Goal: Task Accomplishment & Management: Manage account settings

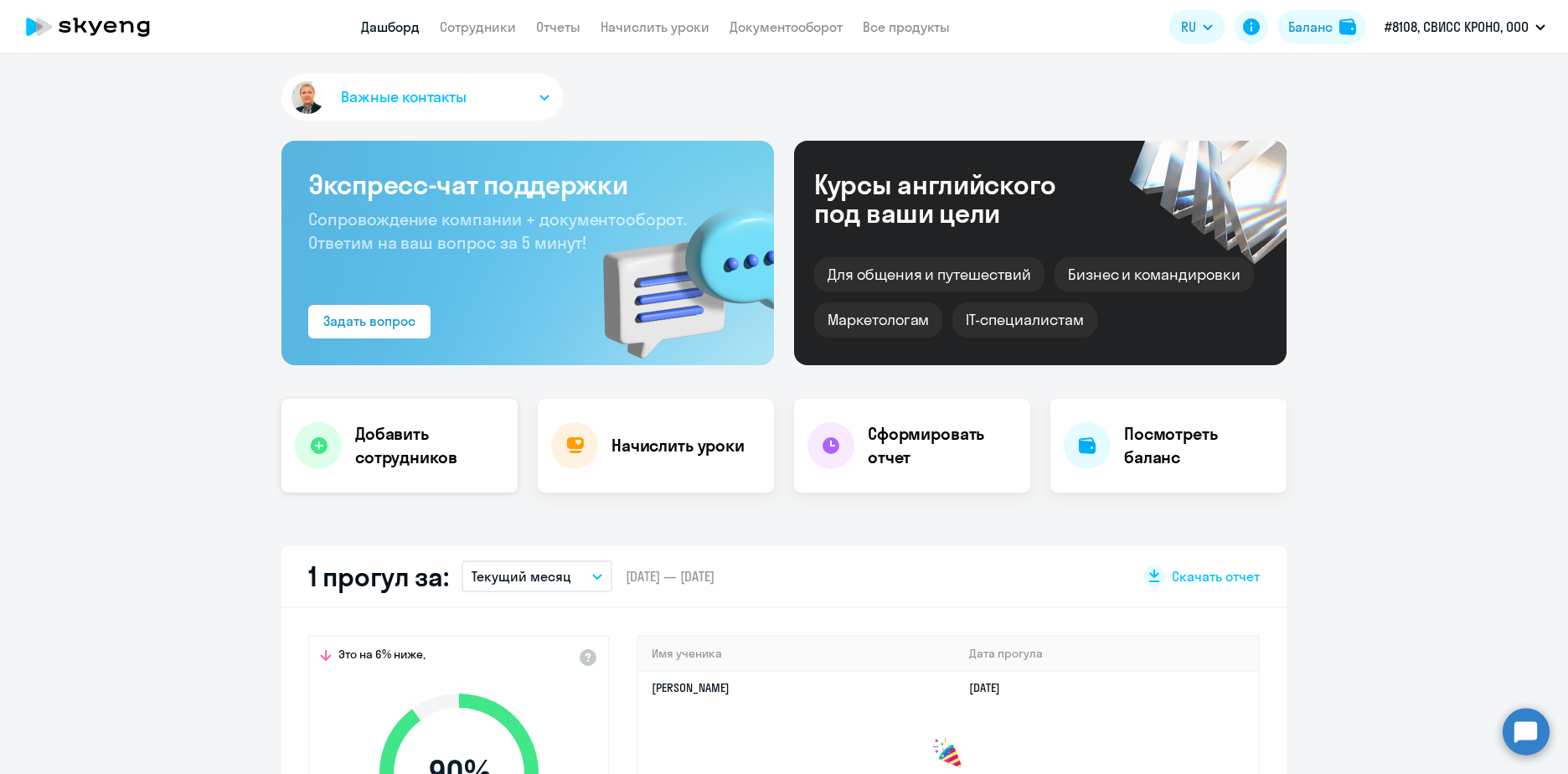
click at [381, 431] on h4 "Добавить сотрудников" at bounding box center [429, 446] width 149 height 47
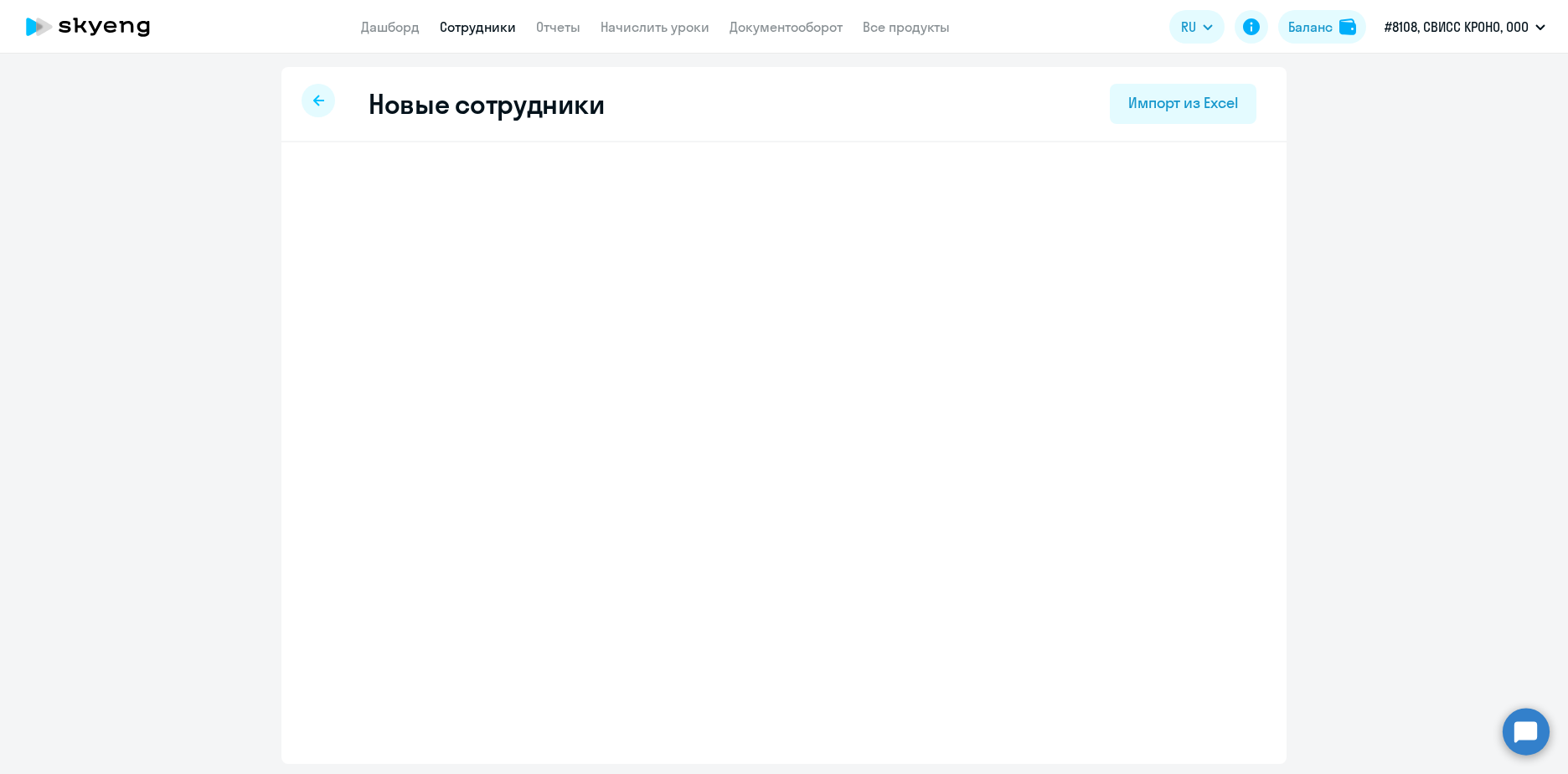
select select "english_adult_not_native_speaker"
select select "3"
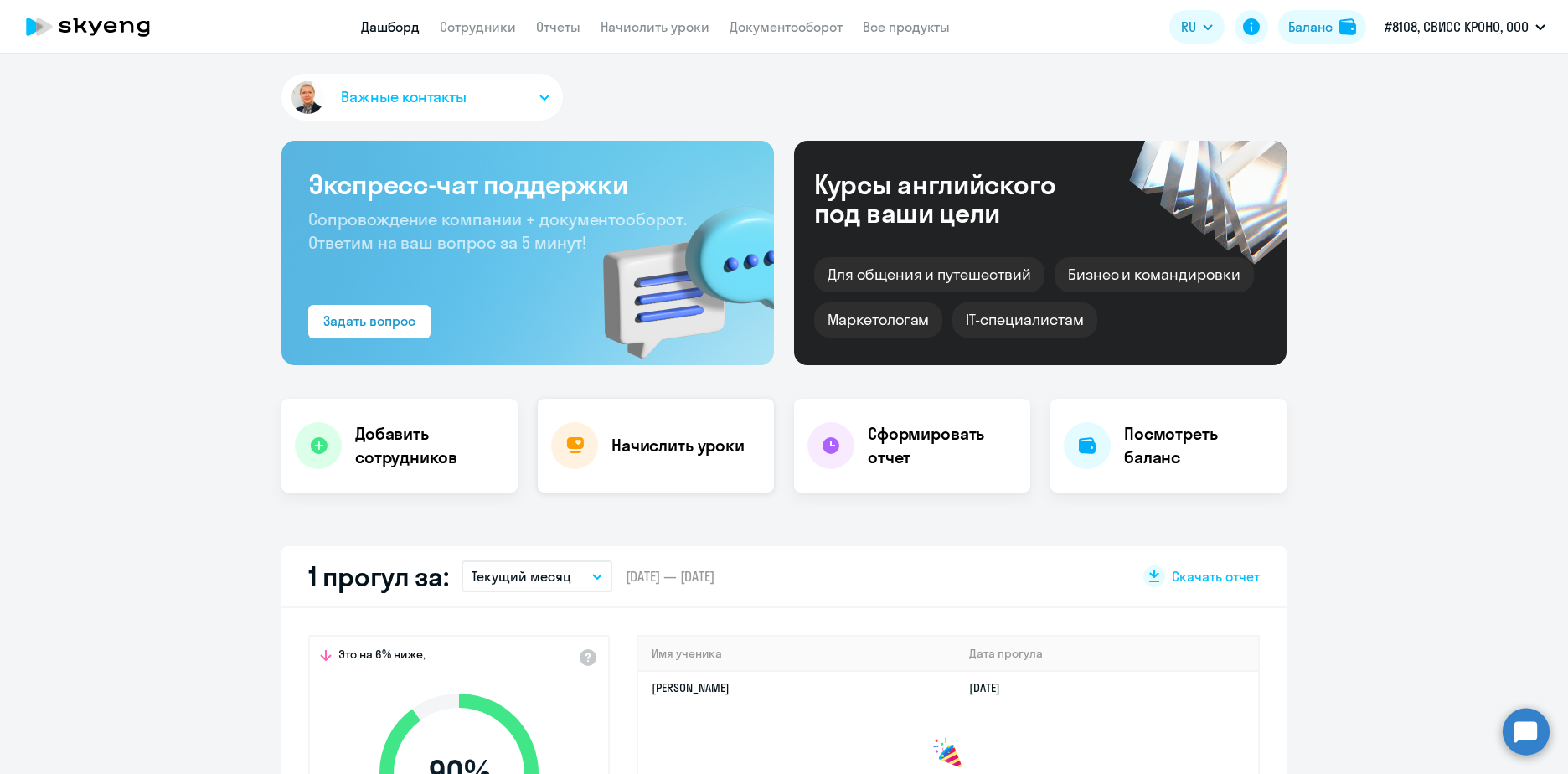
click at [628, 445] on h4 "Начислить уроки" at bounding box center [677, 446] width 133 height 23
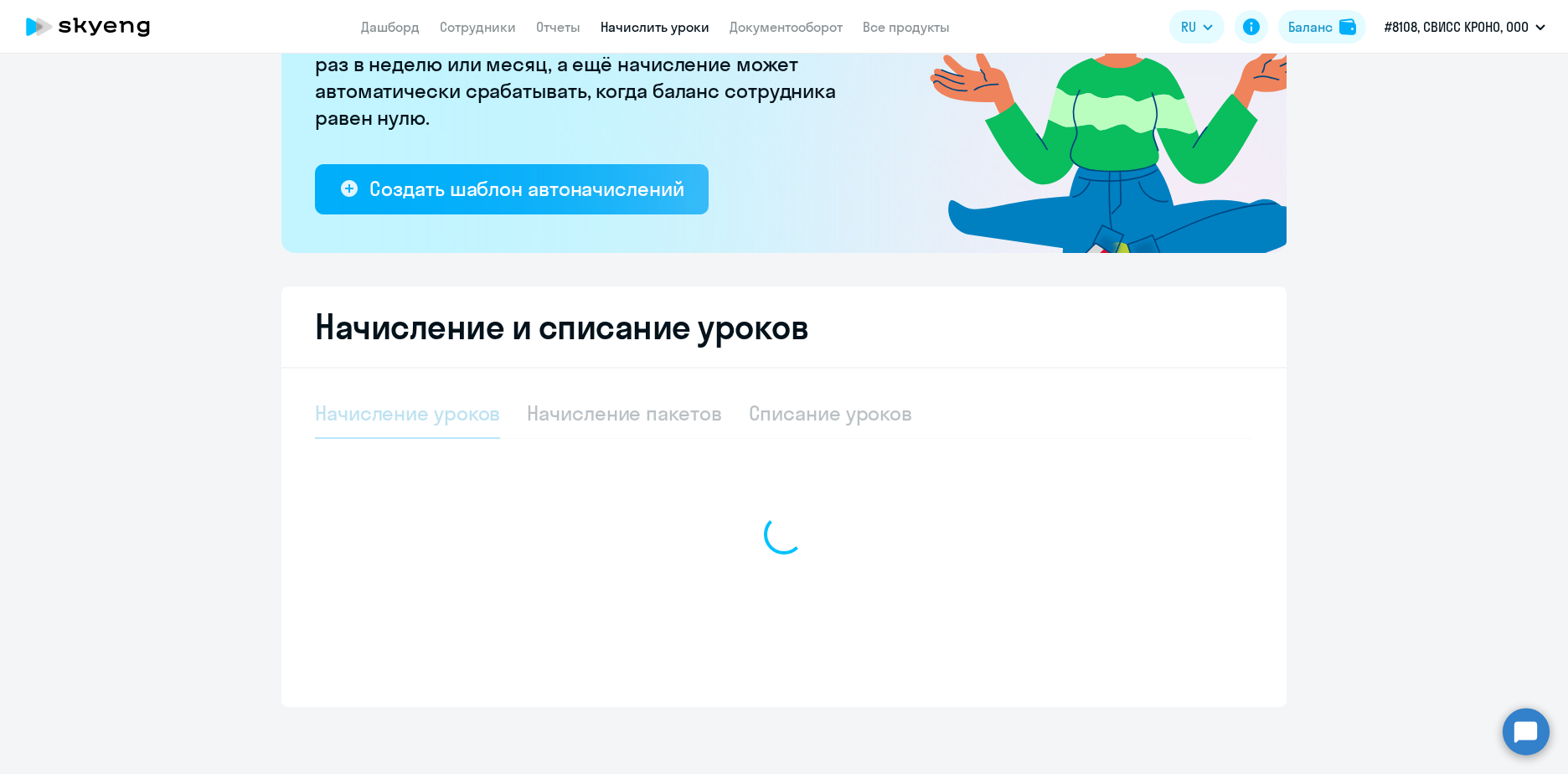
select select "10"
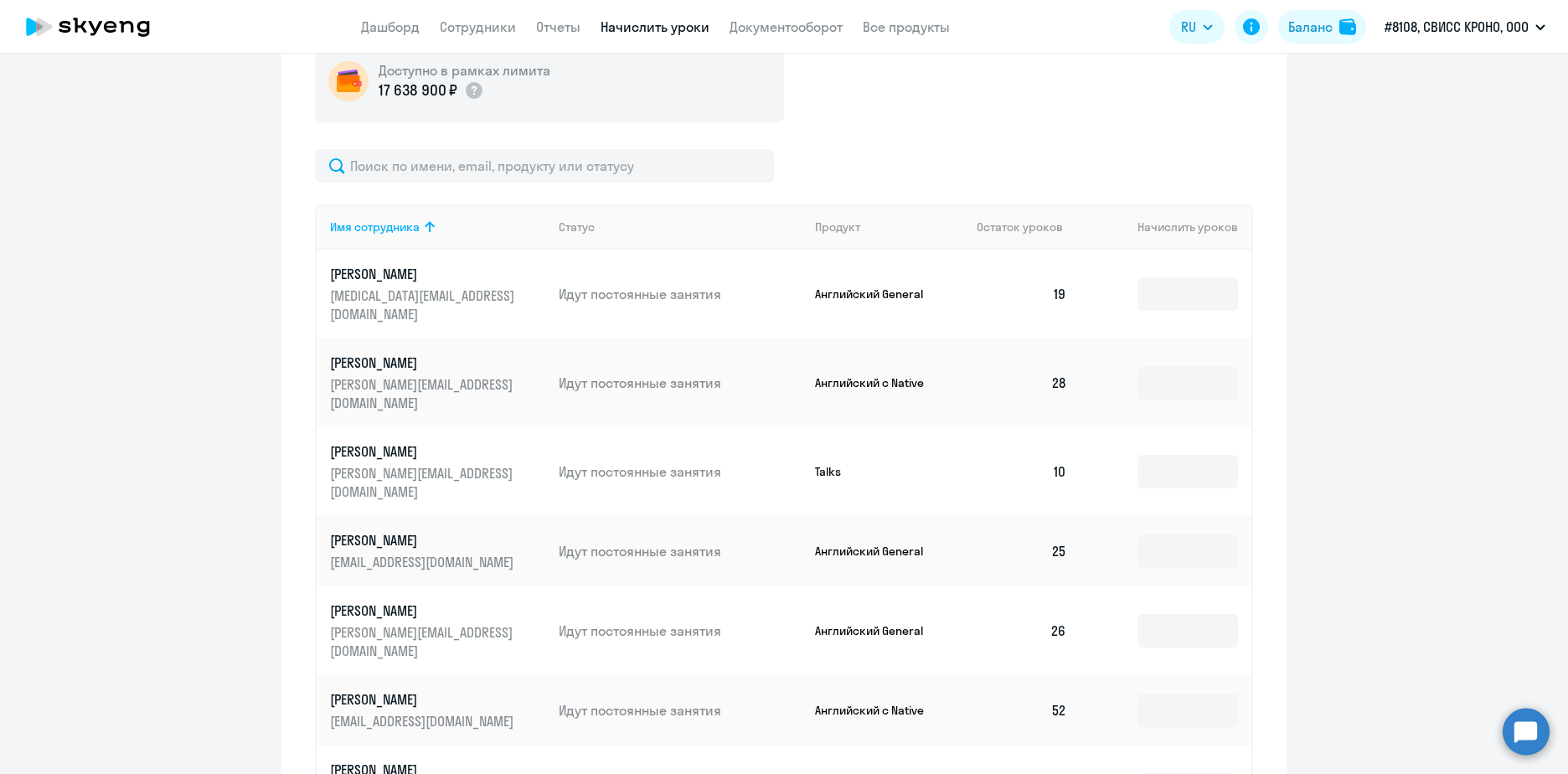
scroll to position [955, 0]
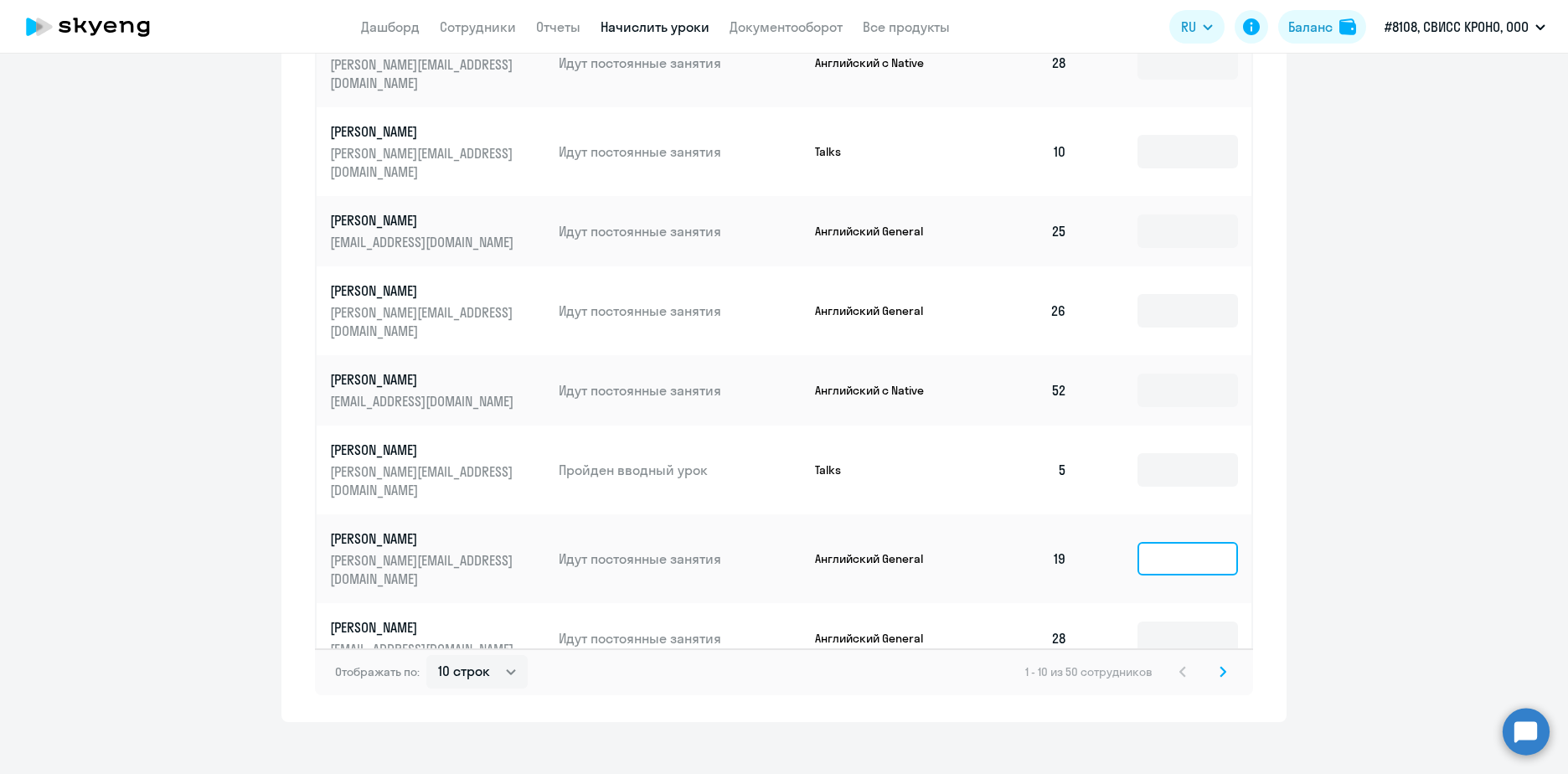
click at [1150, 542] on input at bounding box center [1187, 558] width 100 height 33
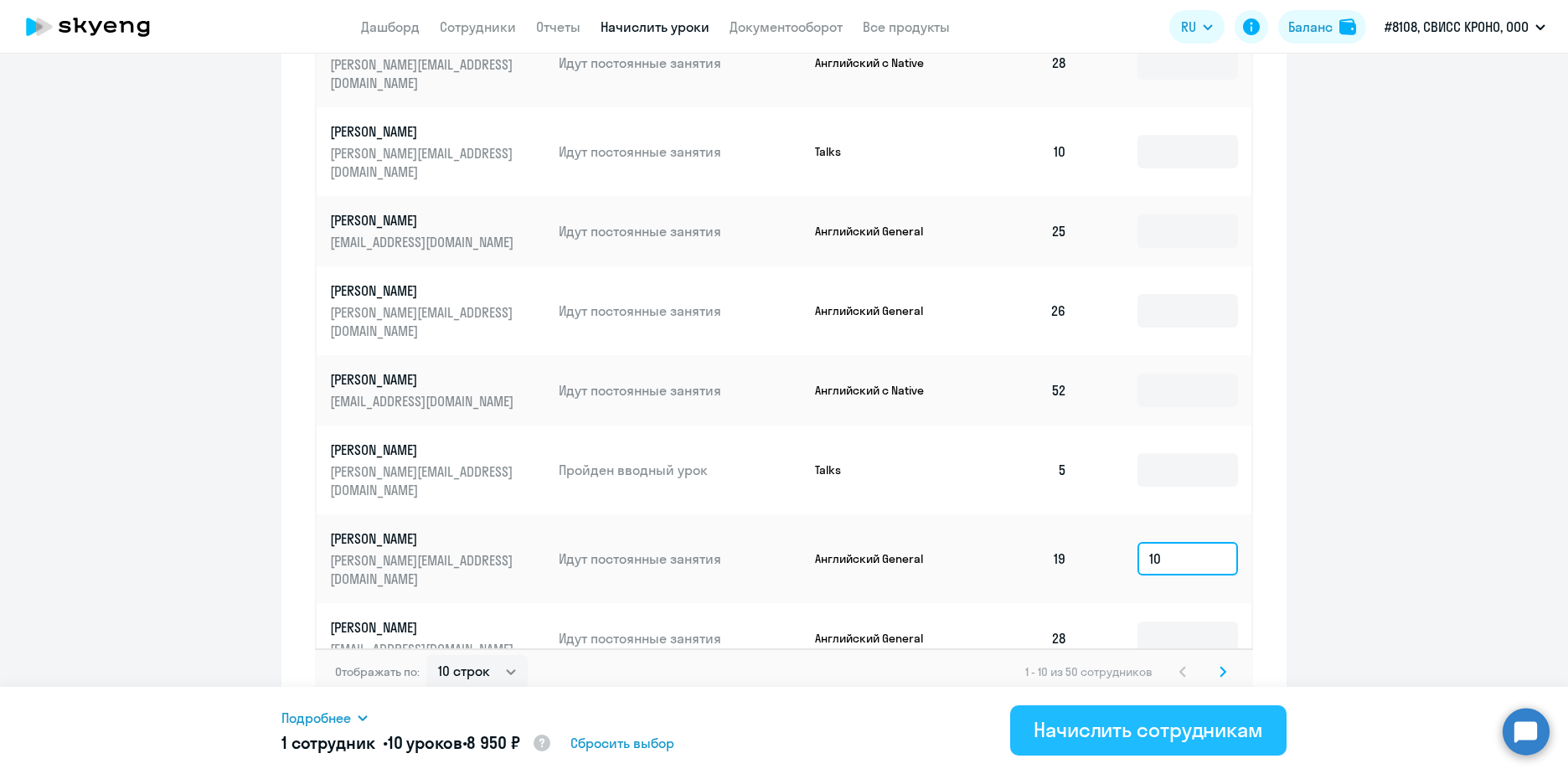
type input "10"
click at [1096, 742] on div "Начислить сотрудникам" at bounding box center [1148, 729] width 229 height 27
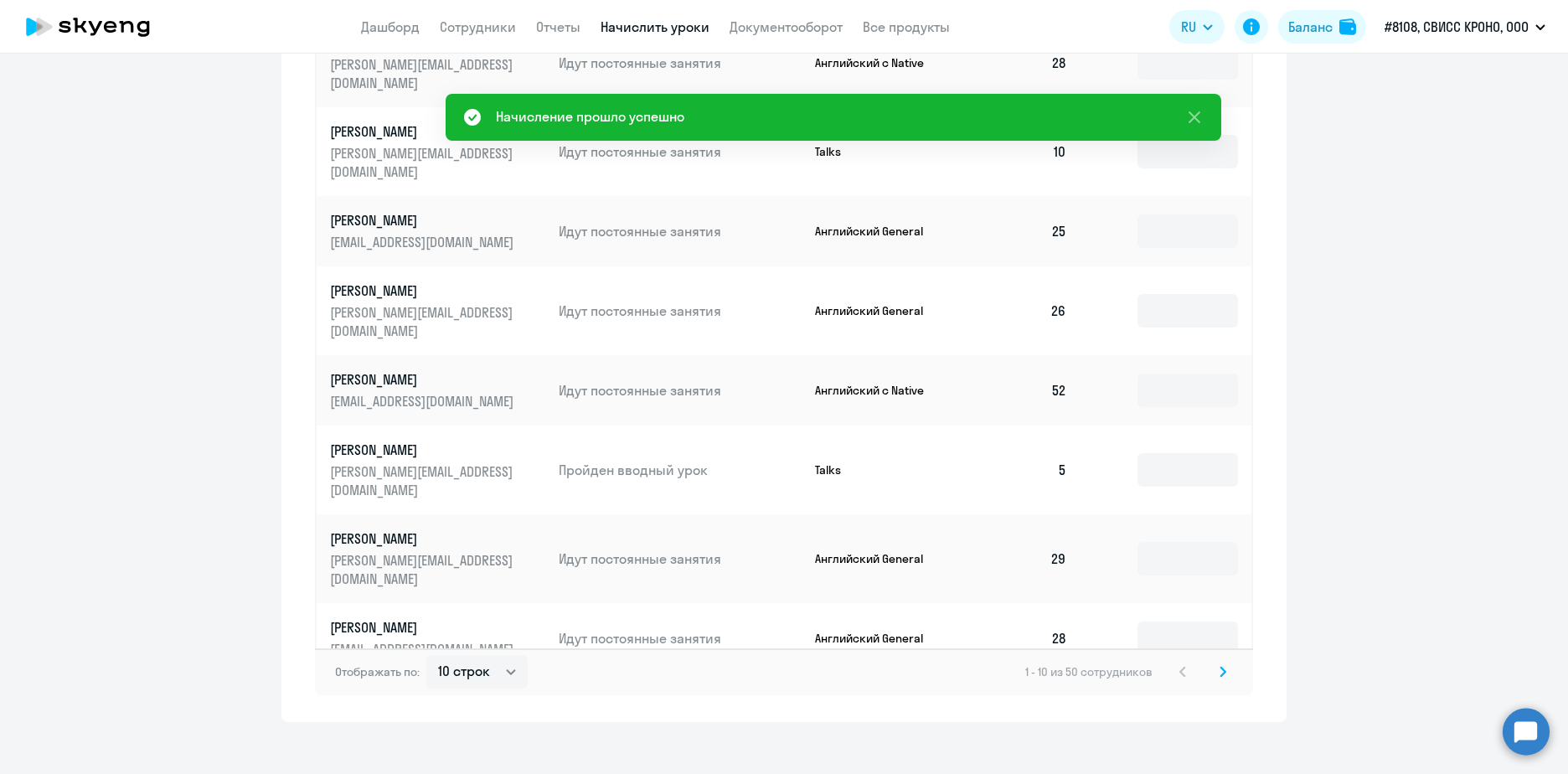
click at [1219, 665] on icon at bounding box center [1222, 671] width 7 height 12
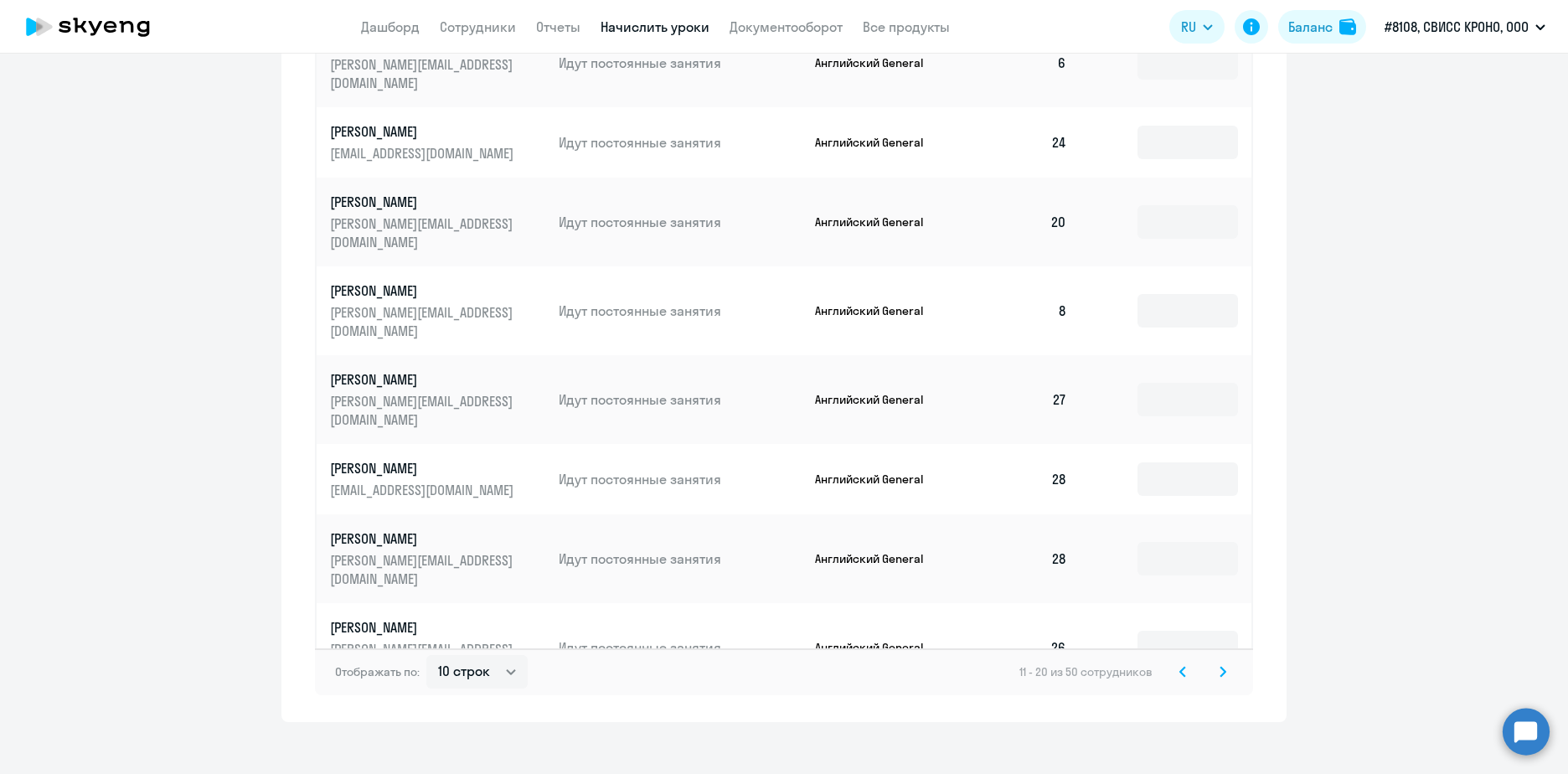
click at [1215, 664] on svg-icon at bounding box center [1223, 671] width 20 height 20
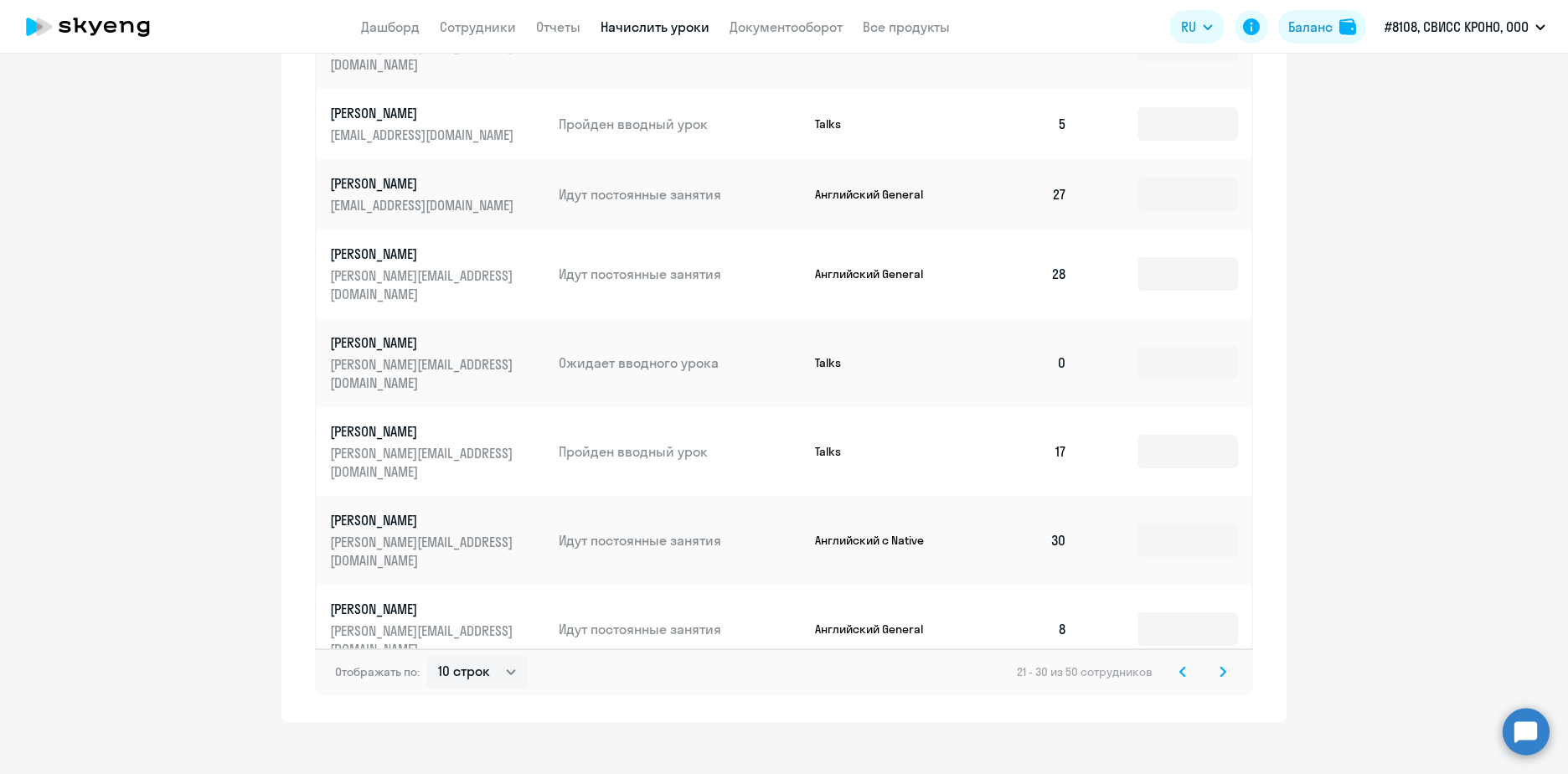
drag, startPoint x: 1218, startPoint y: 655, endPoint x: 1242, endPoint y: 688, distance: 40.8
click at [1242, 688] on div "Начисление и списание уроков Начисление уроков Начисление пакетов Списание урок…" at bounding box center [784, 134] width 1006 height 1174
click at [1177, 612] on input at bounding box center [1187, 628] width 100 height 33
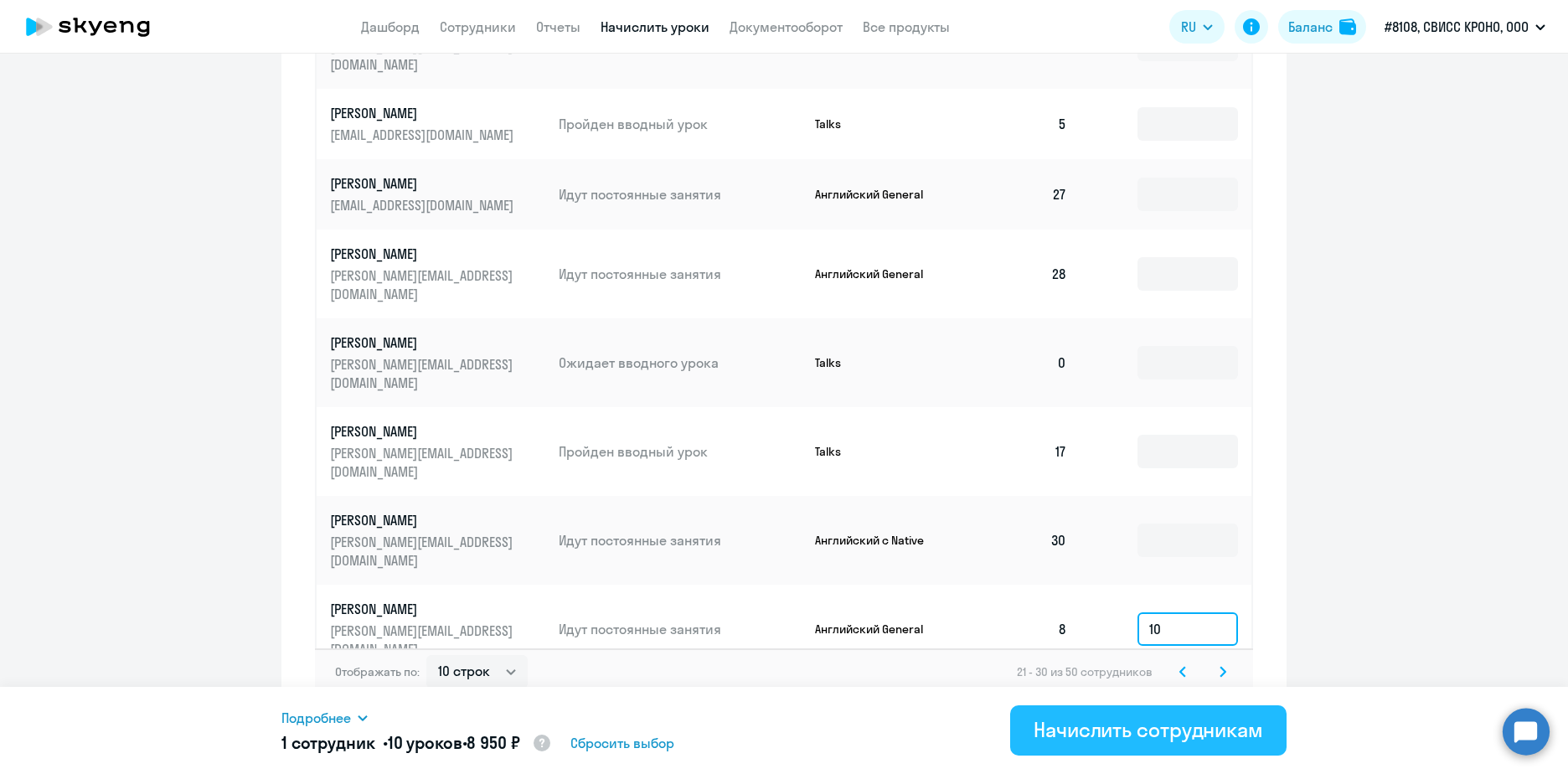
type input "10"
drag, startPoint x: 1104, startPoint y: 731, endPoint x: 1111, endPoint y: 726, distance: 8.6
click at [1110, 731] on div "Начислить сотрудникам" at bounding box center [1148, 729] width 229 height 27
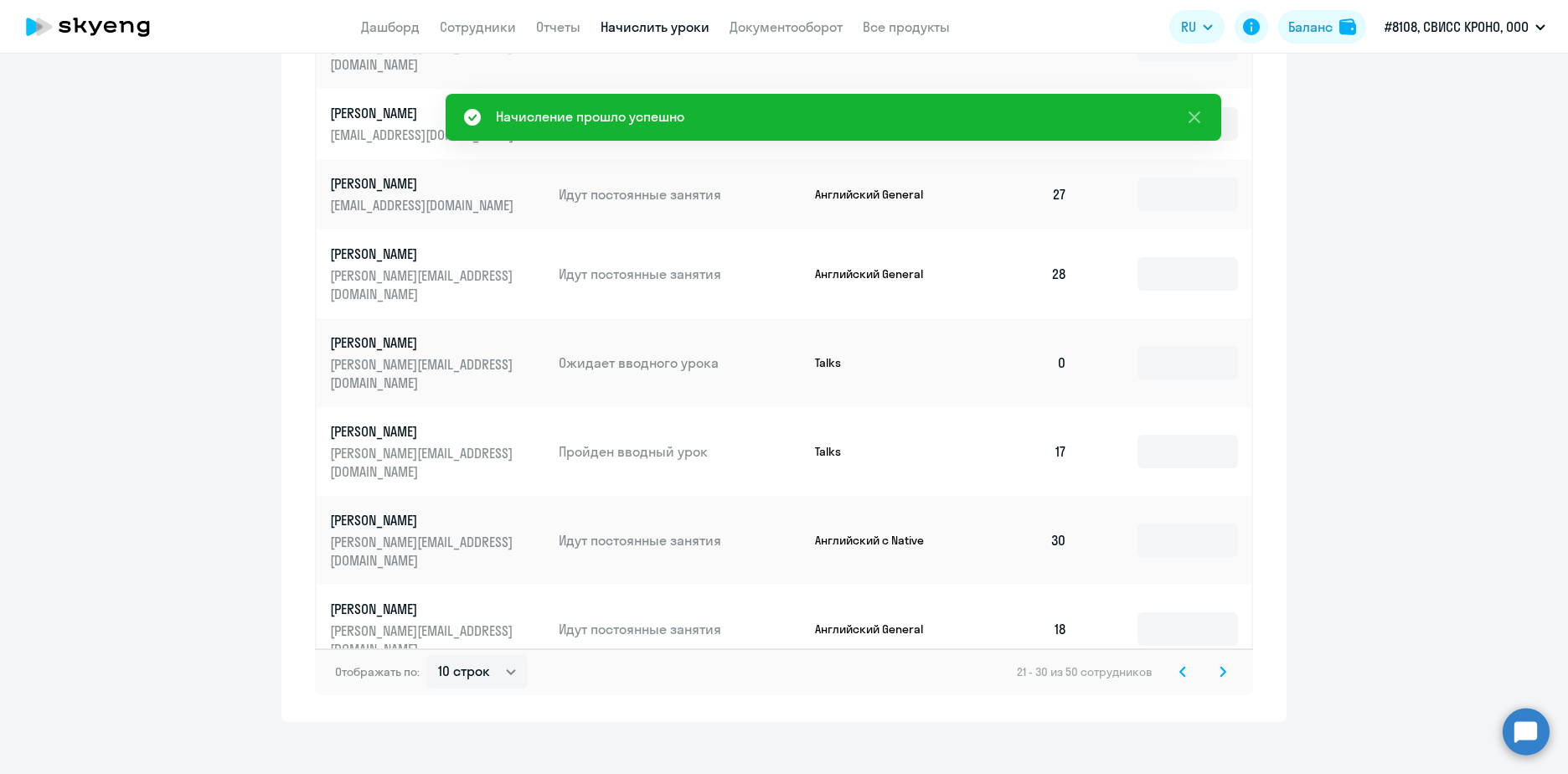
click at [1220, 666] on icon at bounding box center [1222, 670] width 5 height 9
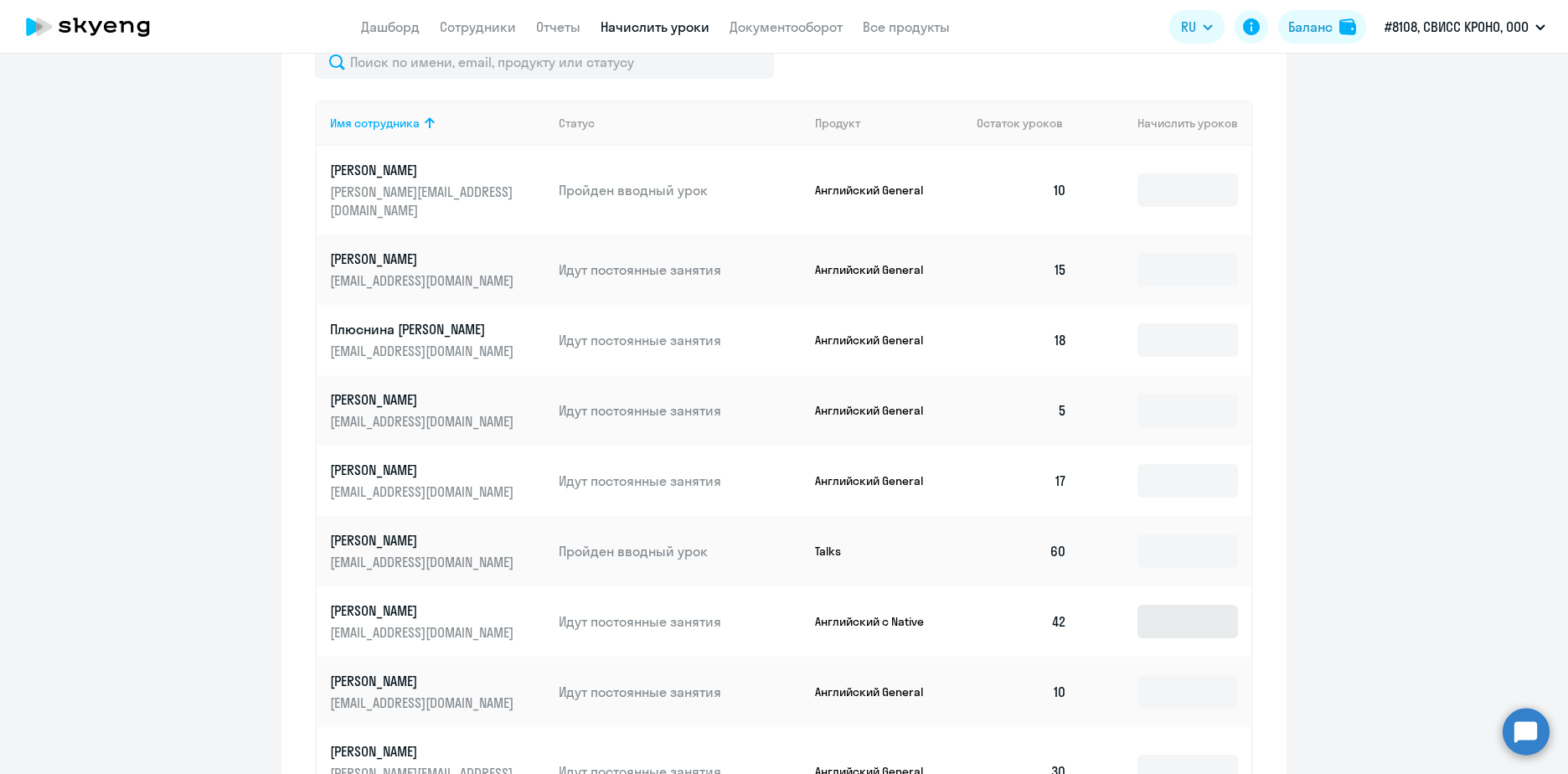
scroll to position [703, 0]
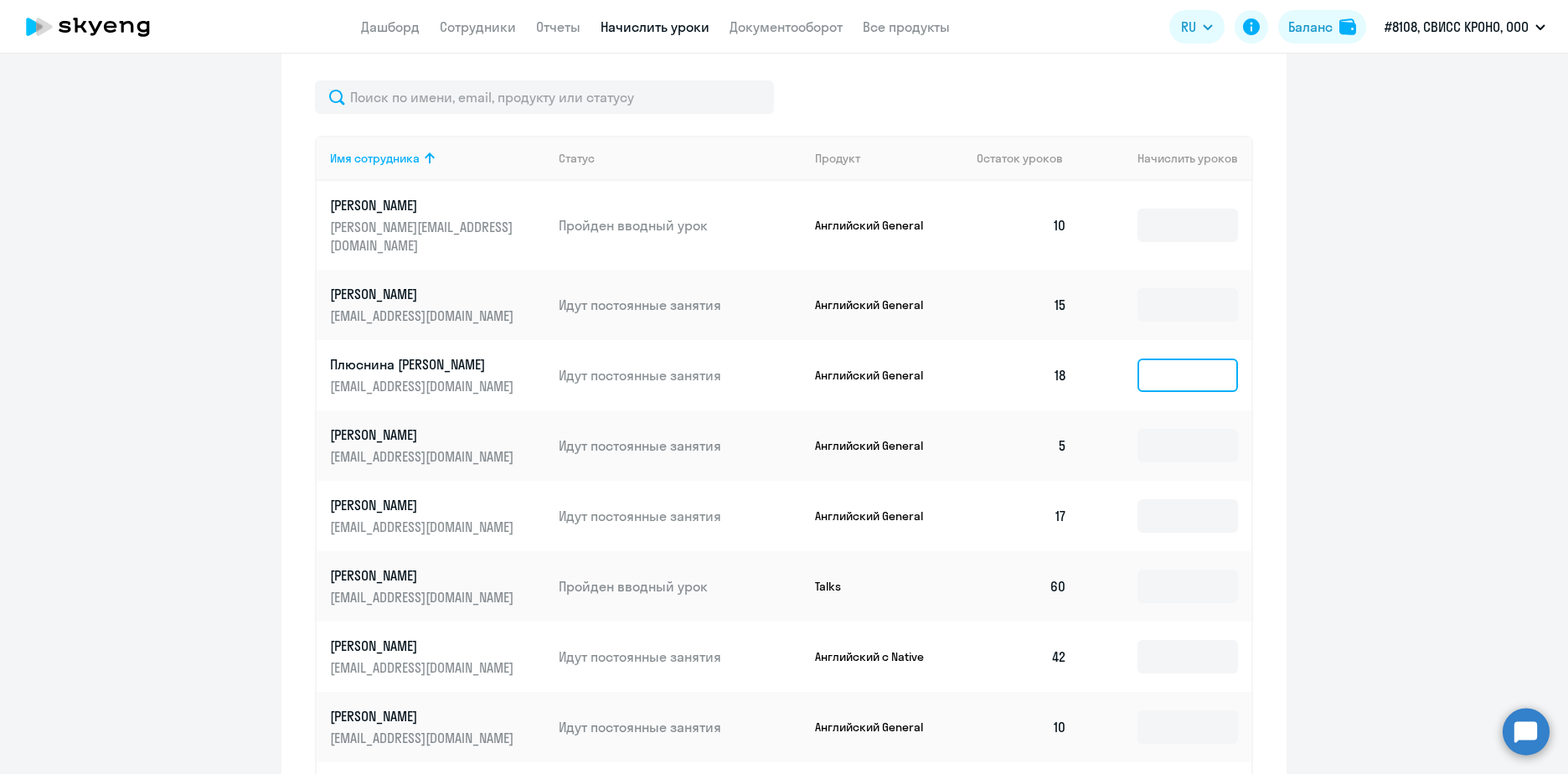
click at [1189, 360] on input at bounding box center [1187, 375] width 100 height 33
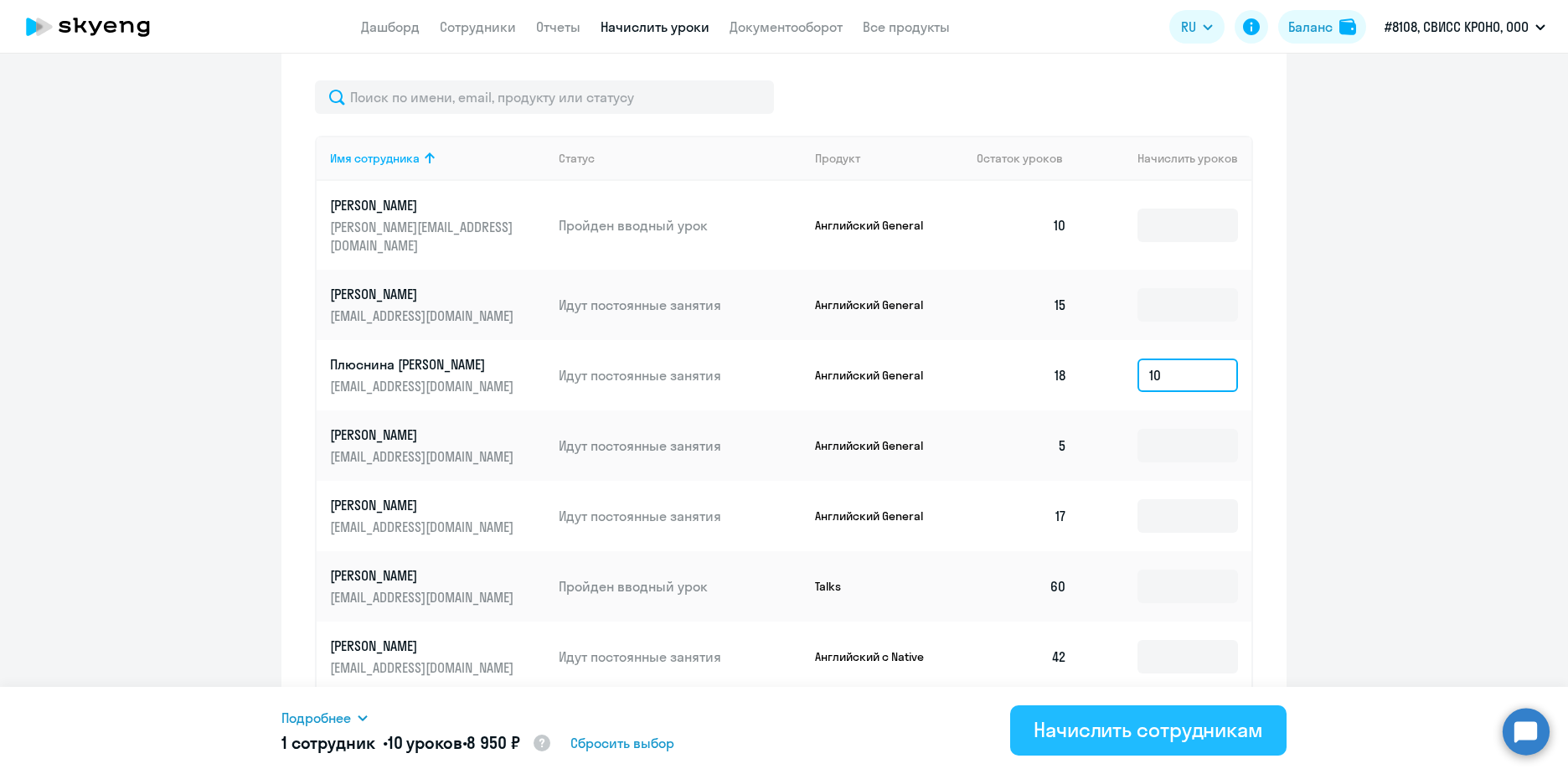
type input "10"
click at [1085, 742] on div "Начислить сотрудникам" at bounding box center [1148, 729] width 229 height 27
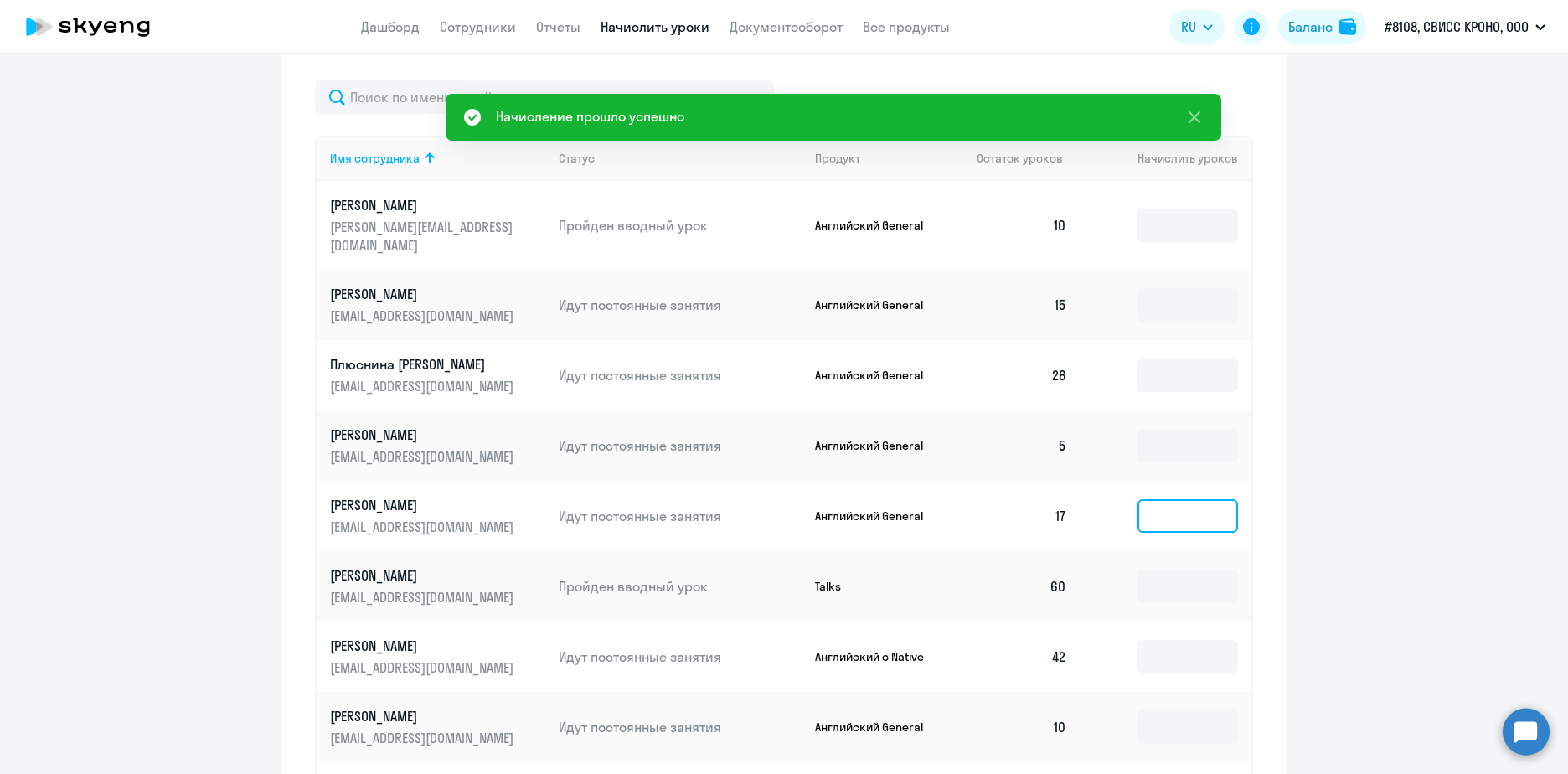
click at [1160, 502] on input at bounding box center [1187, 516] width 100 height 33
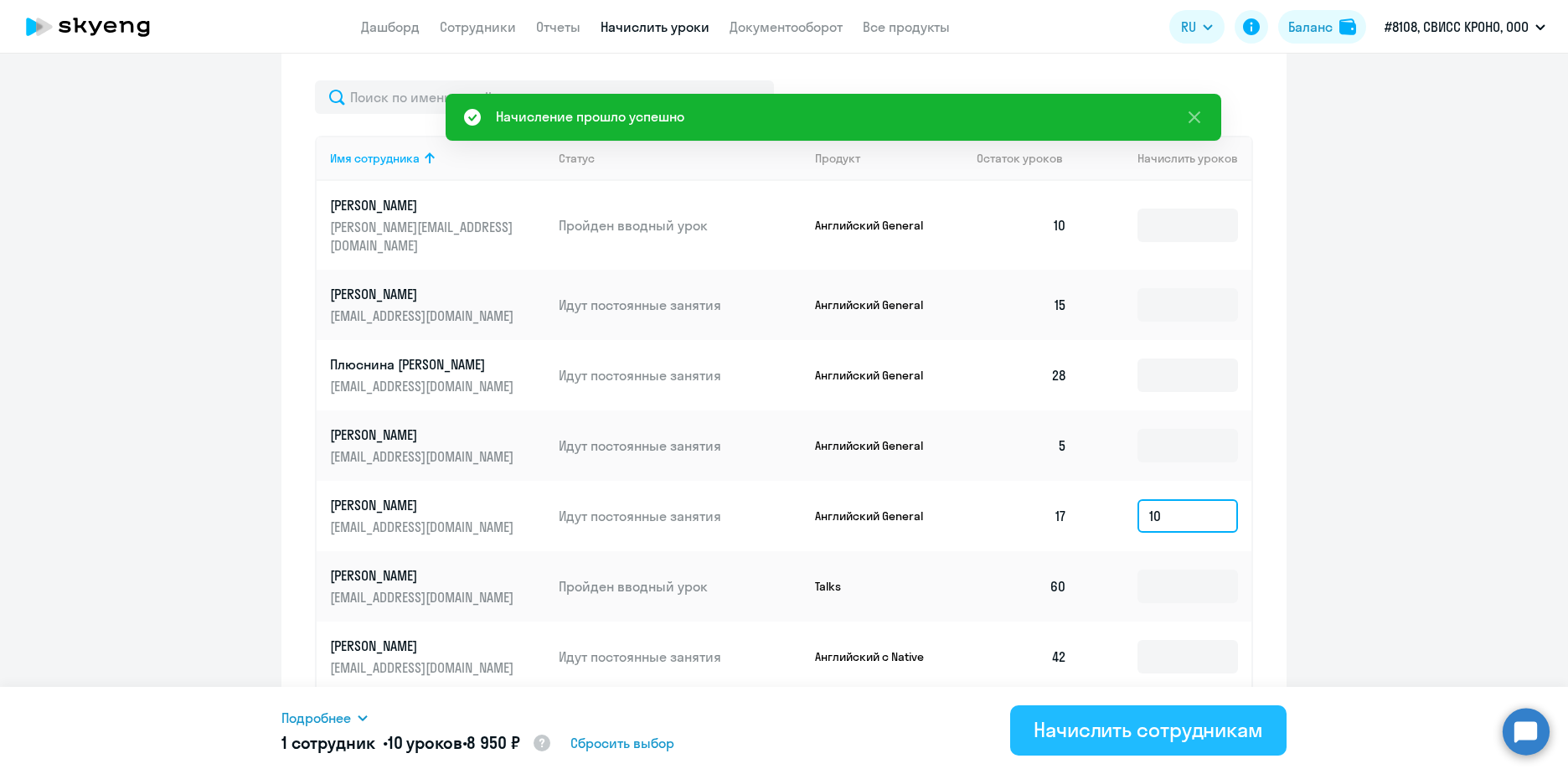
type input "10"
click at [1182, 726] on div "Начислить сотрудникам" at bounding box center [1148, 729] width 229 height 27
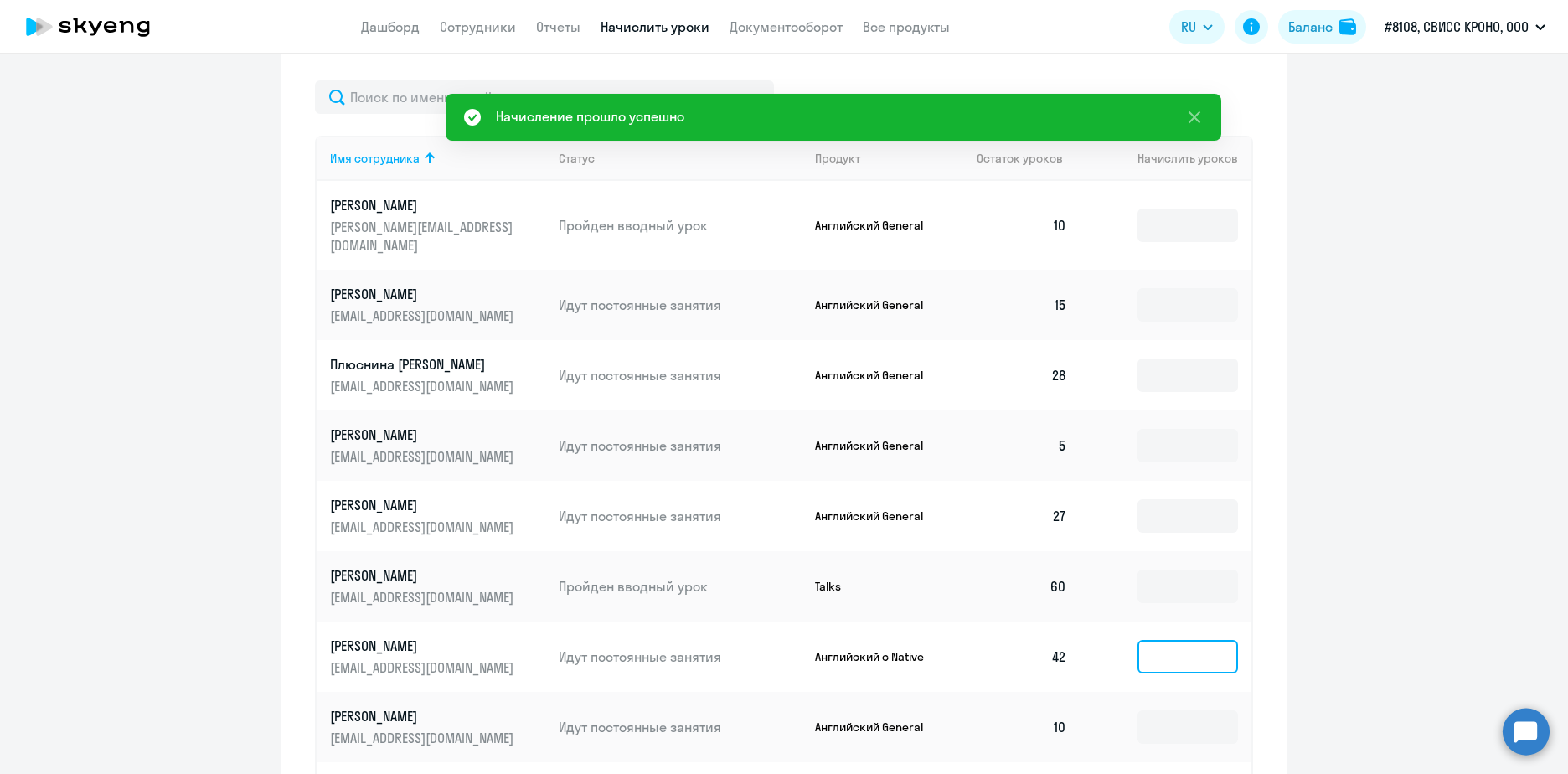
click at [1182, 640] on input at bounding box center [1187, 656] width 100 height 33
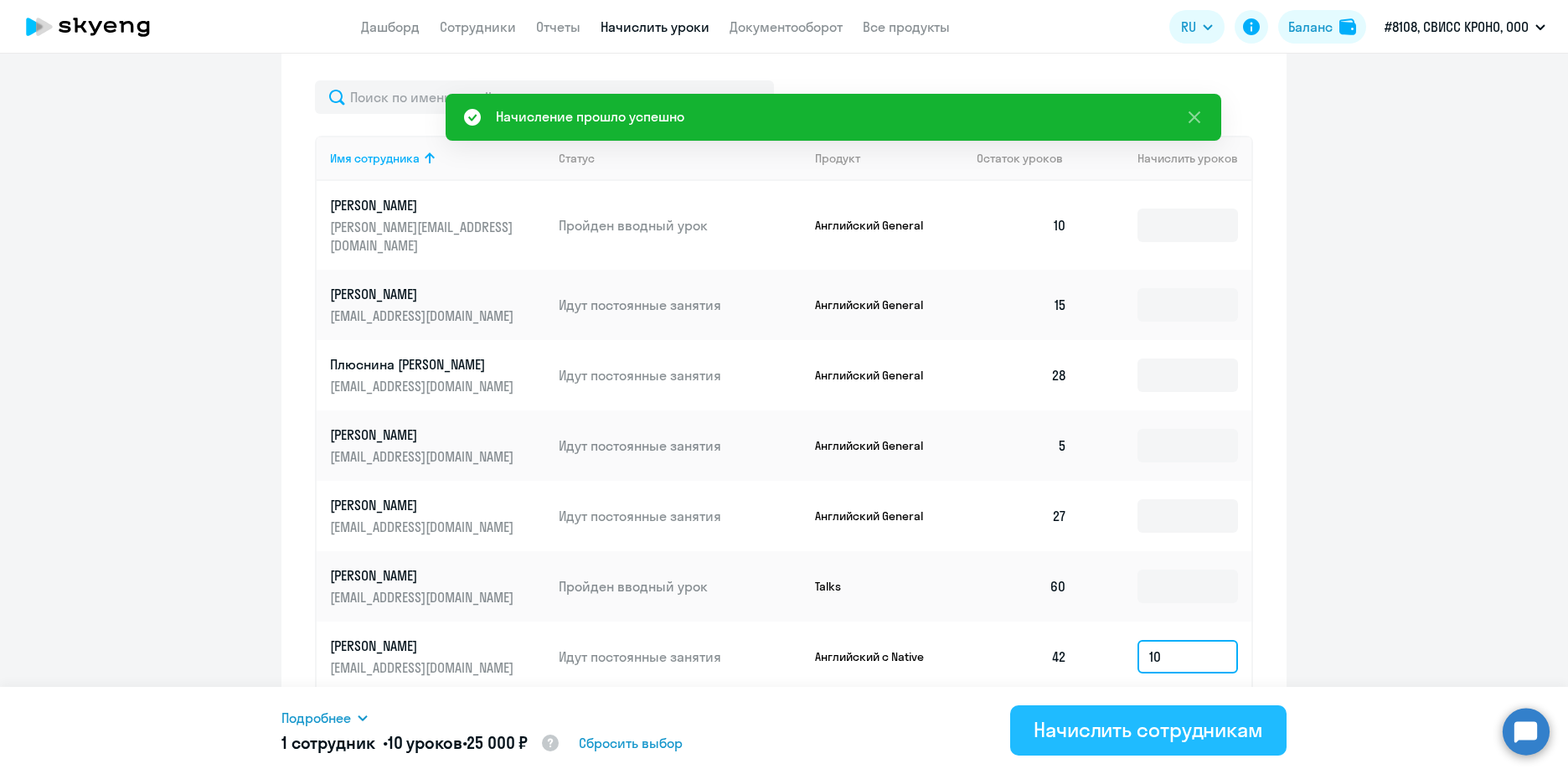
type input "10"
click at [1091, 725] on div "Начислить сотрудникам" at bounding box center [1148, 729] width 229 height 27
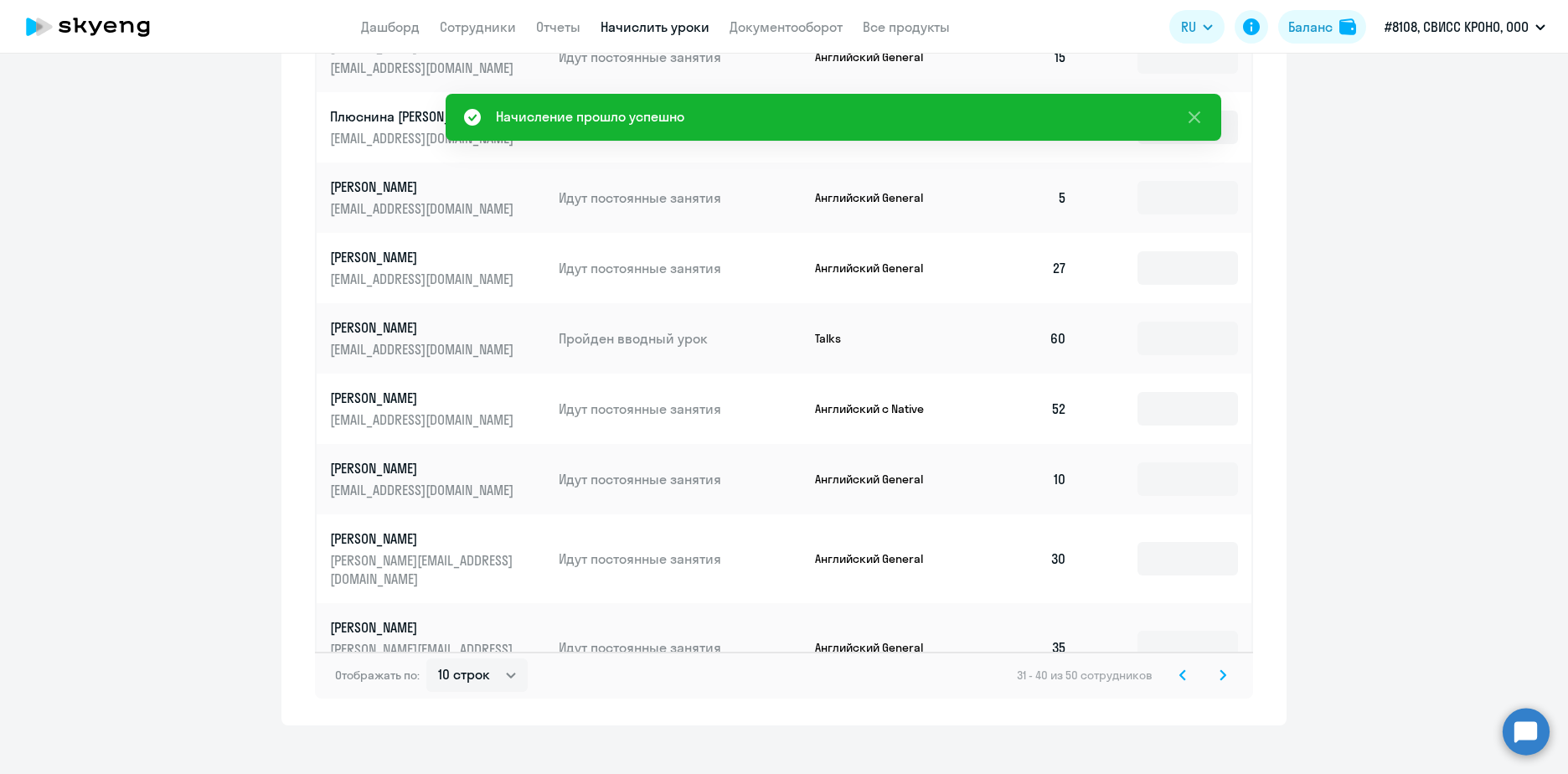
scroll to position [955, 0]
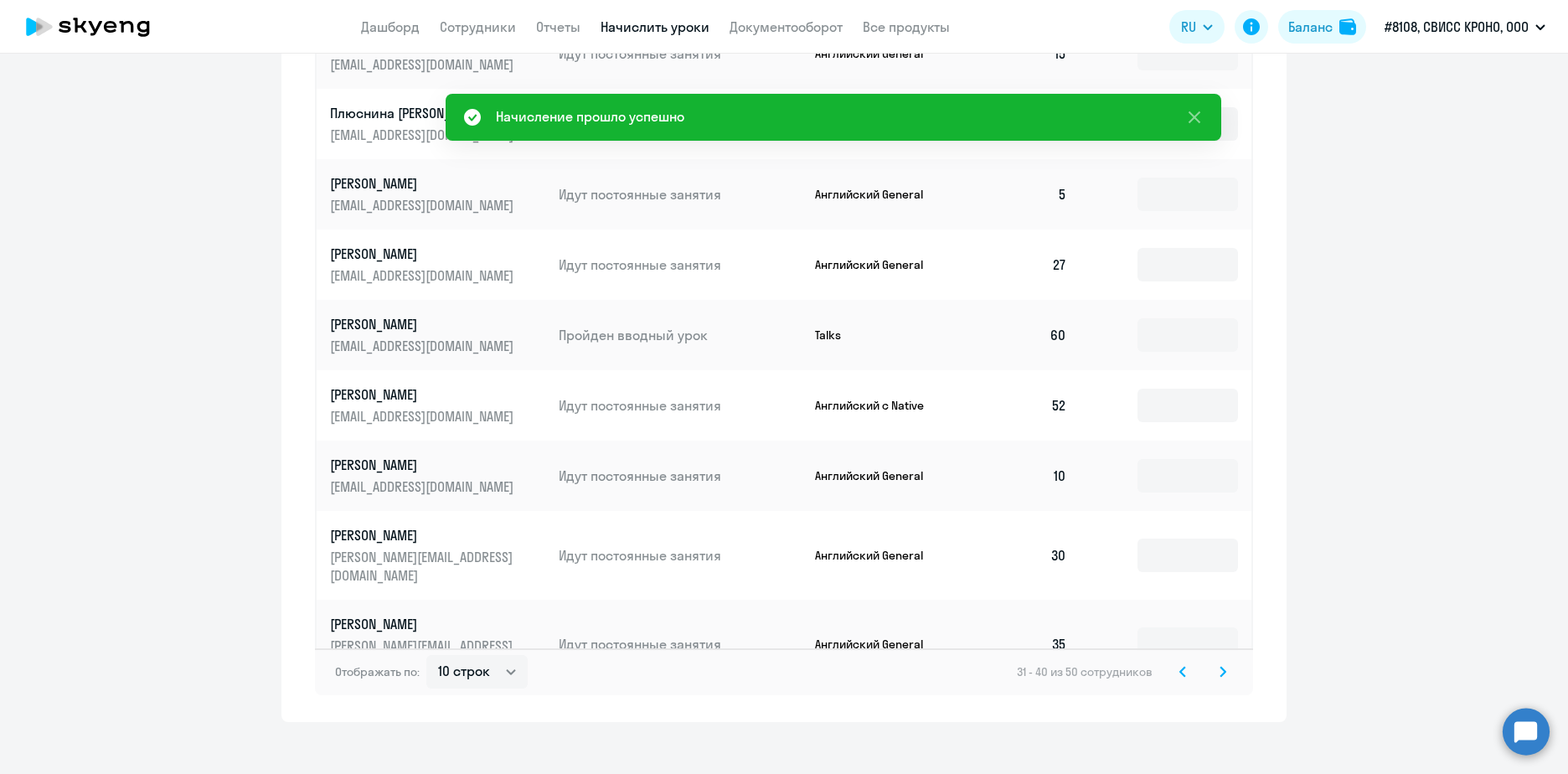
click at [1220, 666] on icon at bounding box center [1222, 670] width 5 height 9
